Goal: Information Seeking & Learning: Learn about a topic

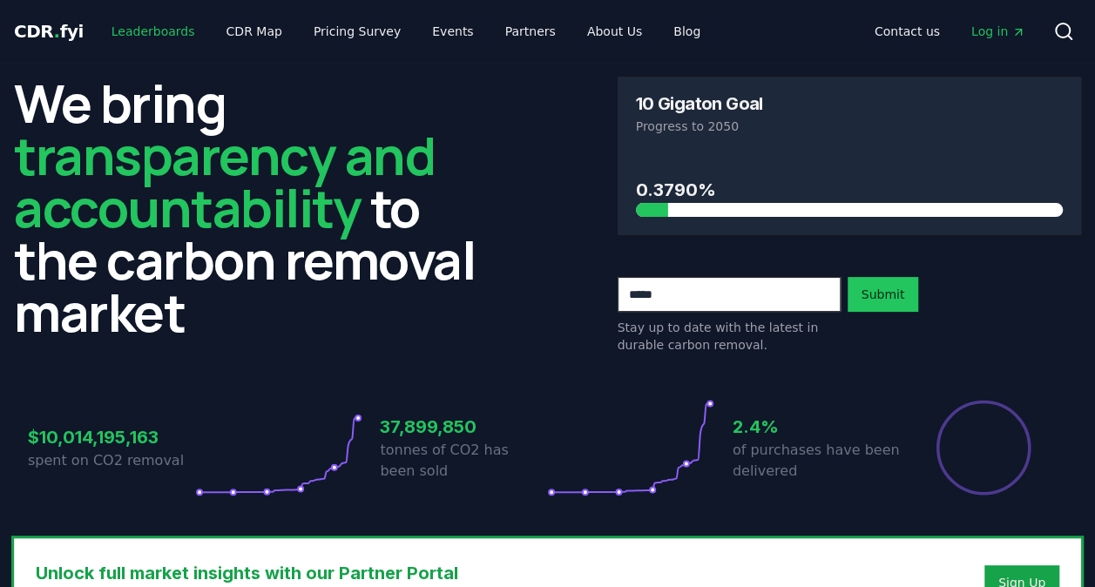
click at [113, 35] on link "Leaderboards" at bounding box center [153, 31] width 111 height 31
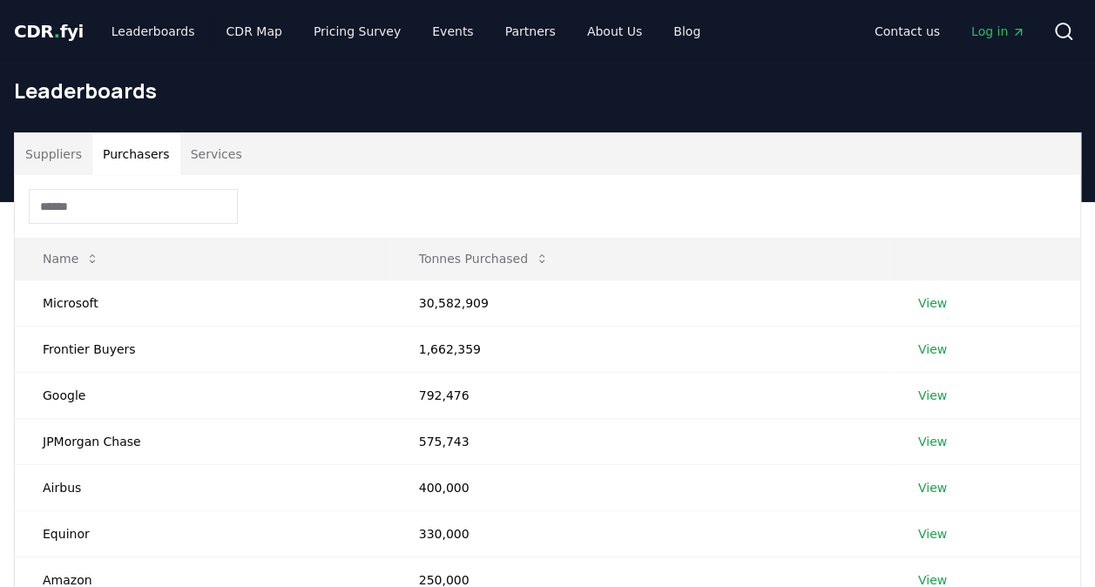
click at [153, 153] on button "Purchasers" at bounding box center [136, 154] width 88 height 42
click at [92, 136] on button "Purchasers" at bounding box center [136, 154] width 88 height 42
click at [78, 166] on button "Suppliers" at bounding box center [54, 154] width 78 height 42
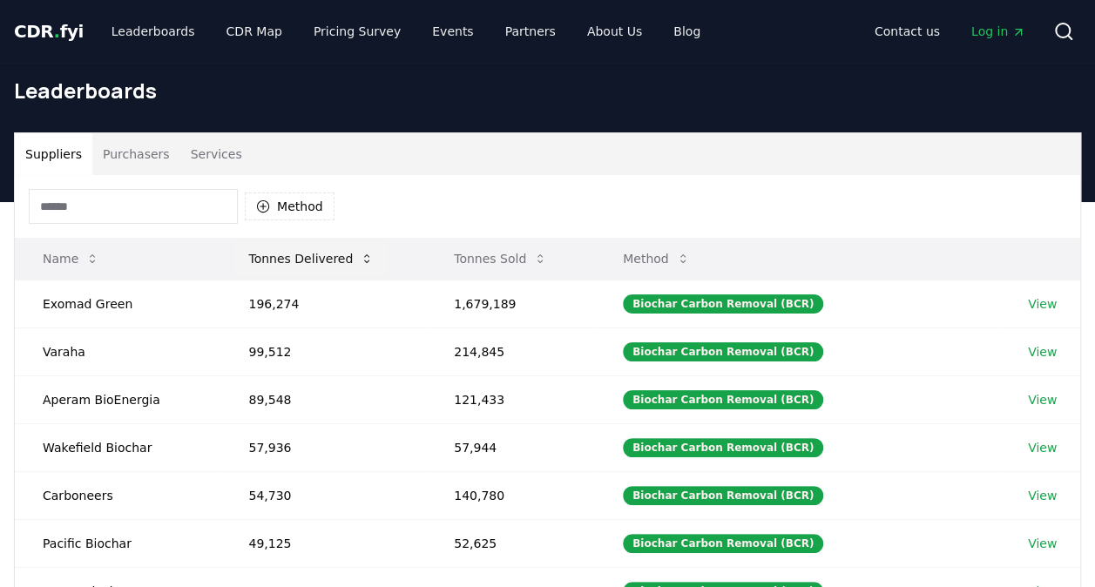
click at [322, 259] on button "Tonnes Delivered" at bounding box center [310, 258] width 153 height 35
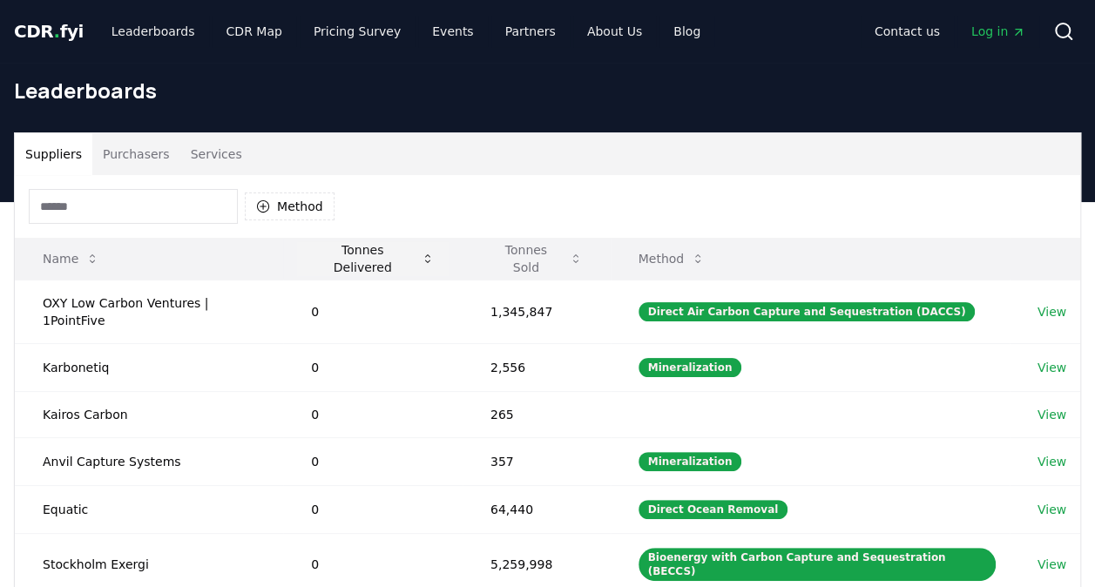
click at [388, 258] on button "Tonnes Delivered" at bounding box center [373, 258] width 152 height 35
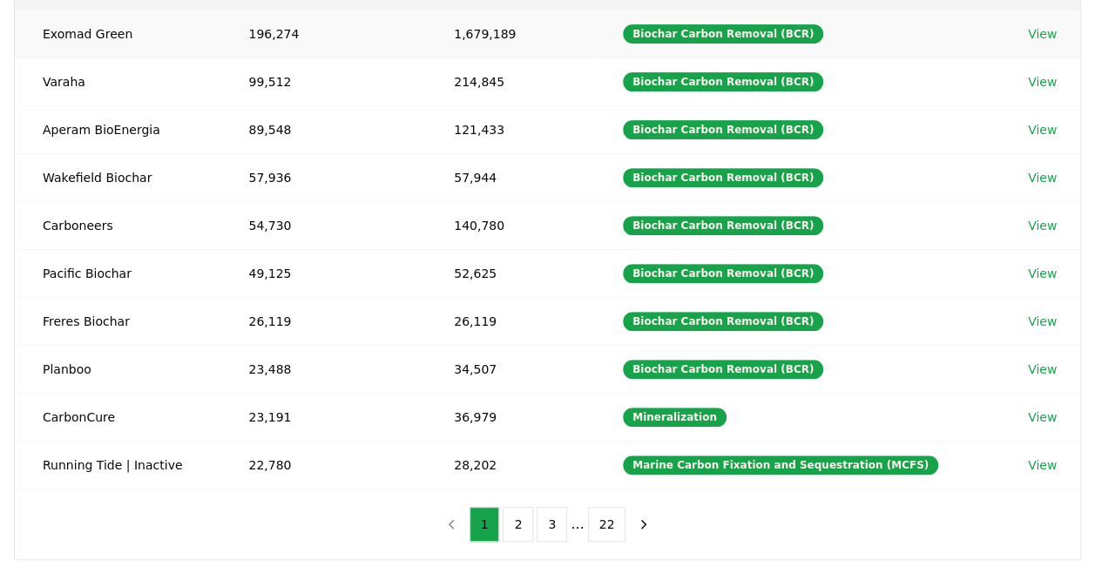
scroll to position [271, 0]
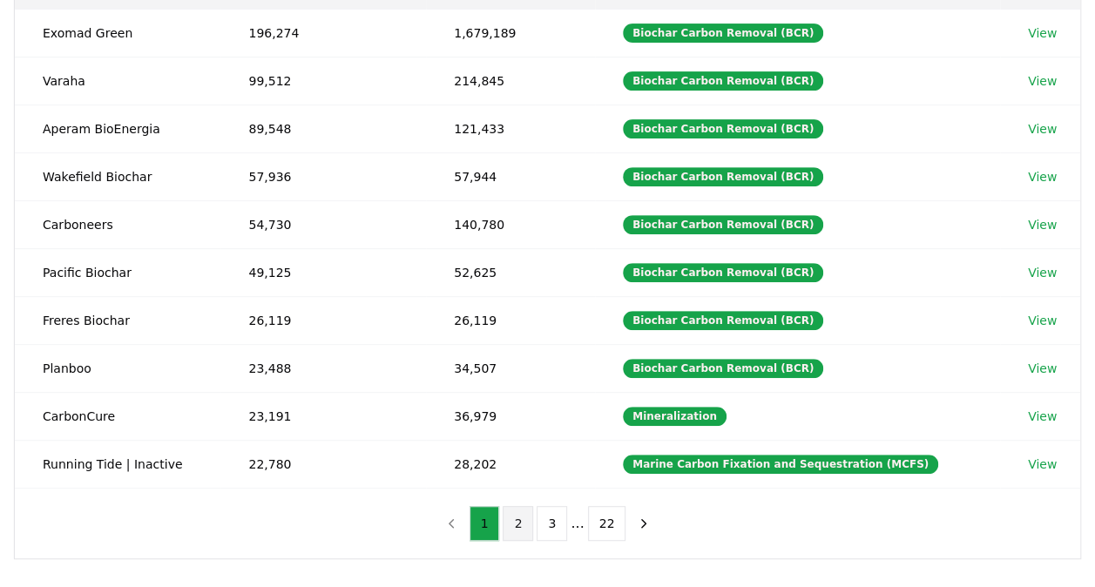
click at [517, 506] on button "2" at bounding box center [518, 523] width 30 height 35
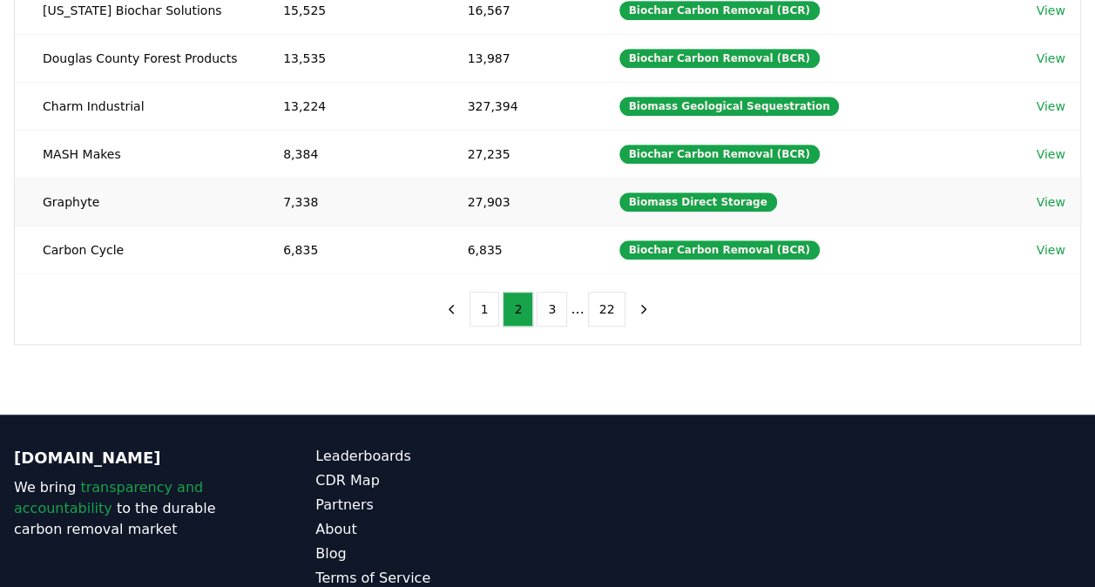
scroll to position [503, 0]
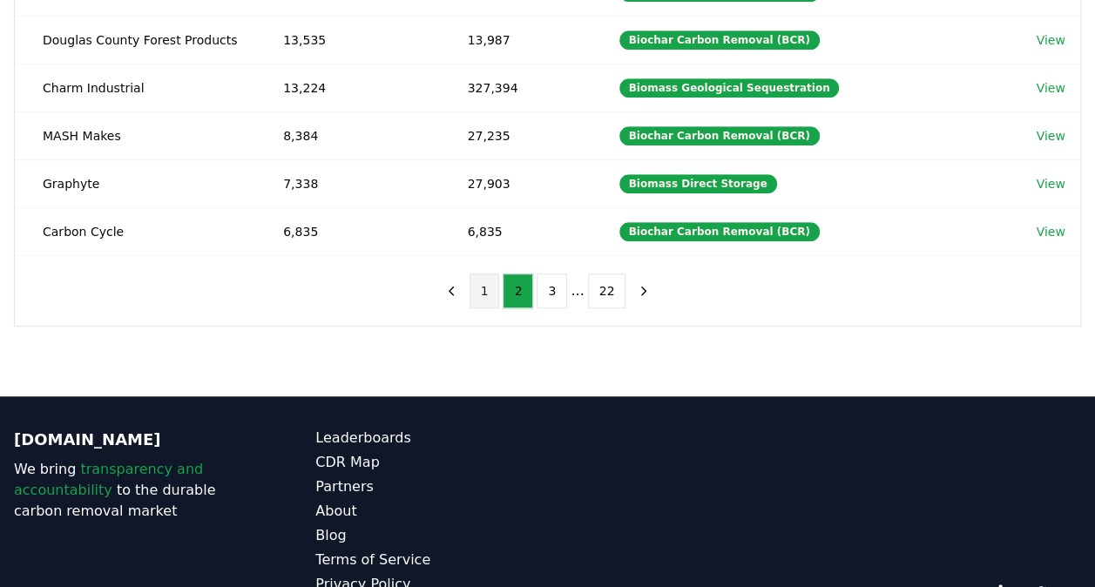
click at [493, 291] on button "1" at bounding box center [484, 291] width 30 height 35
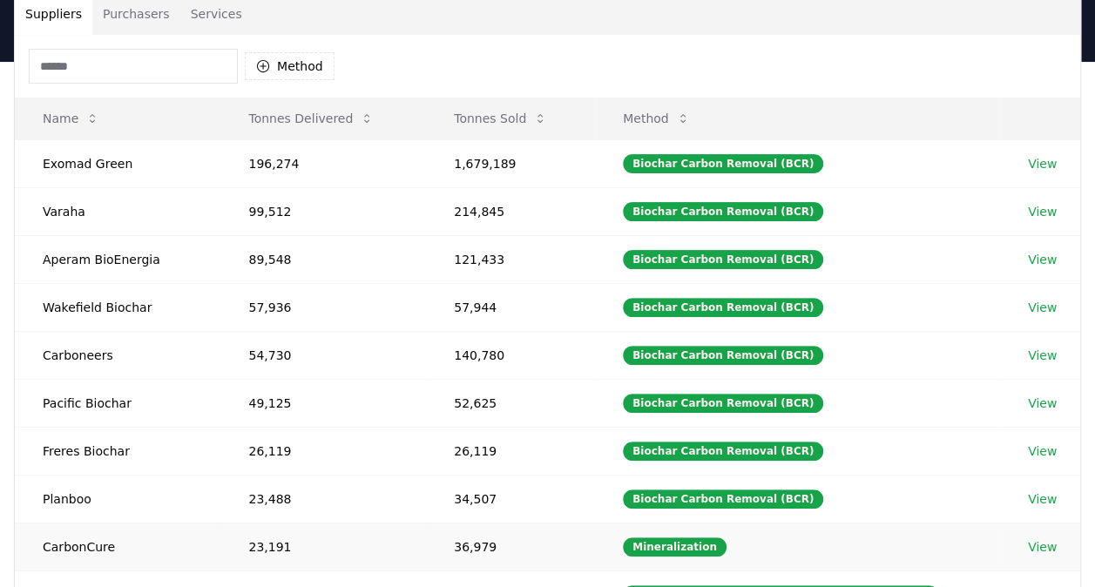
scroll to position [260, 0]
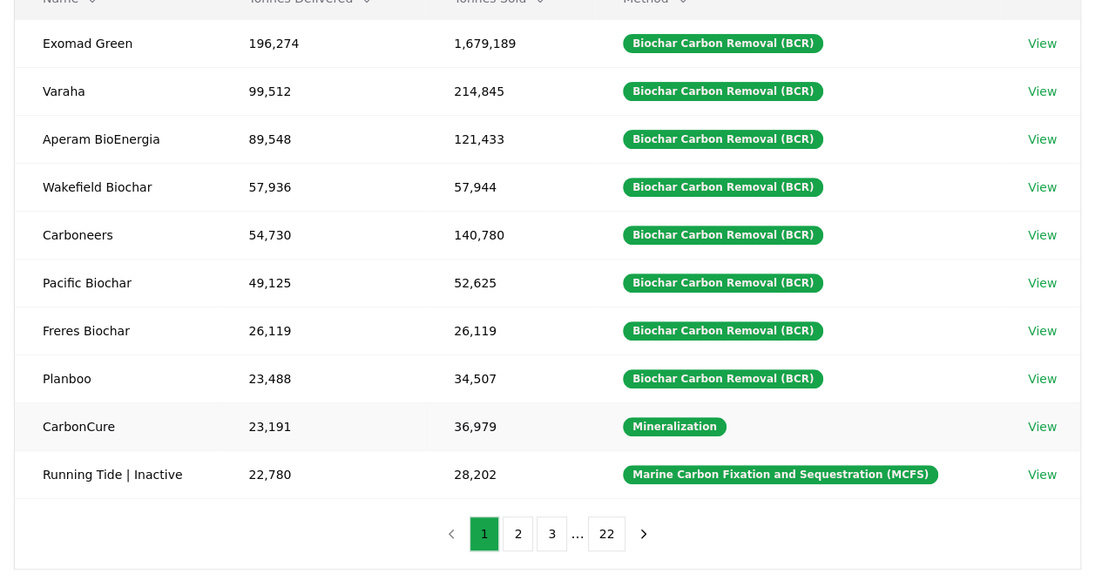
click at [843, 402] on td "Mineralization" at bounding box center [797, 426] width 405 height 48
